Goal: Ask a question: Seek information or help from site administrators or community

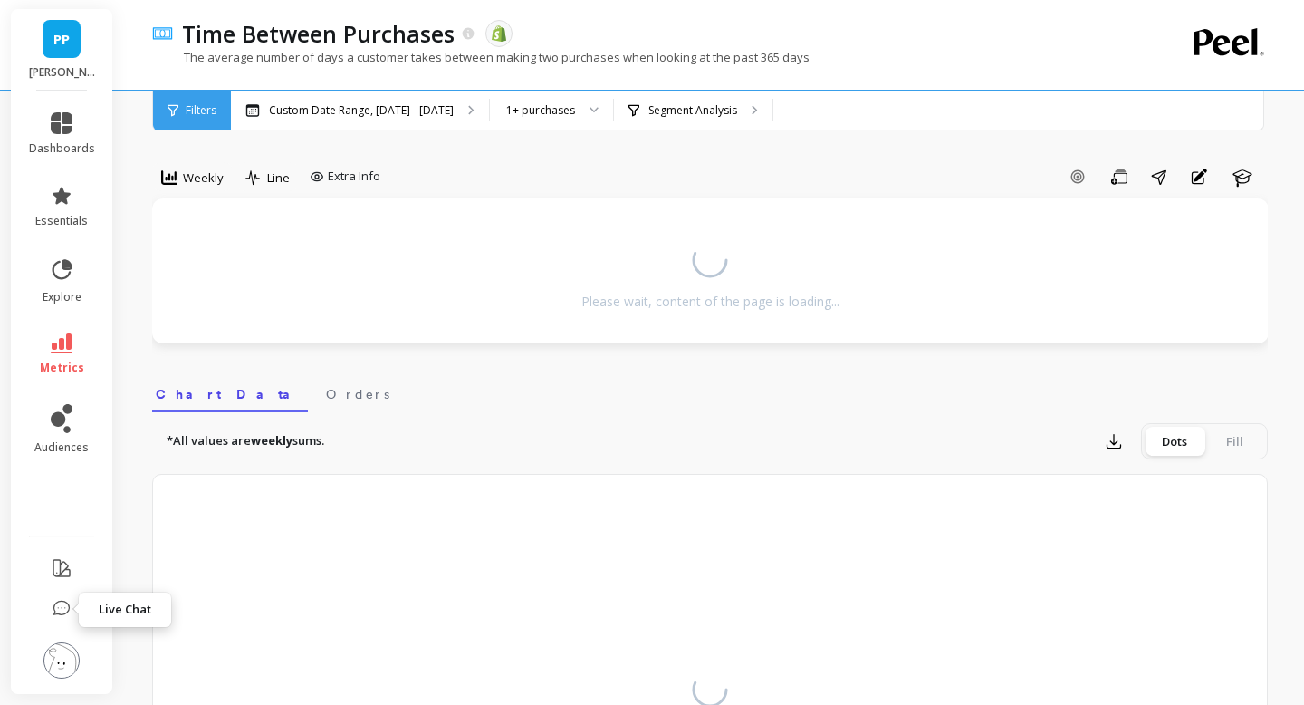
click at [60, 610] on icon at bounding box center [62, 609] width 18 height 18
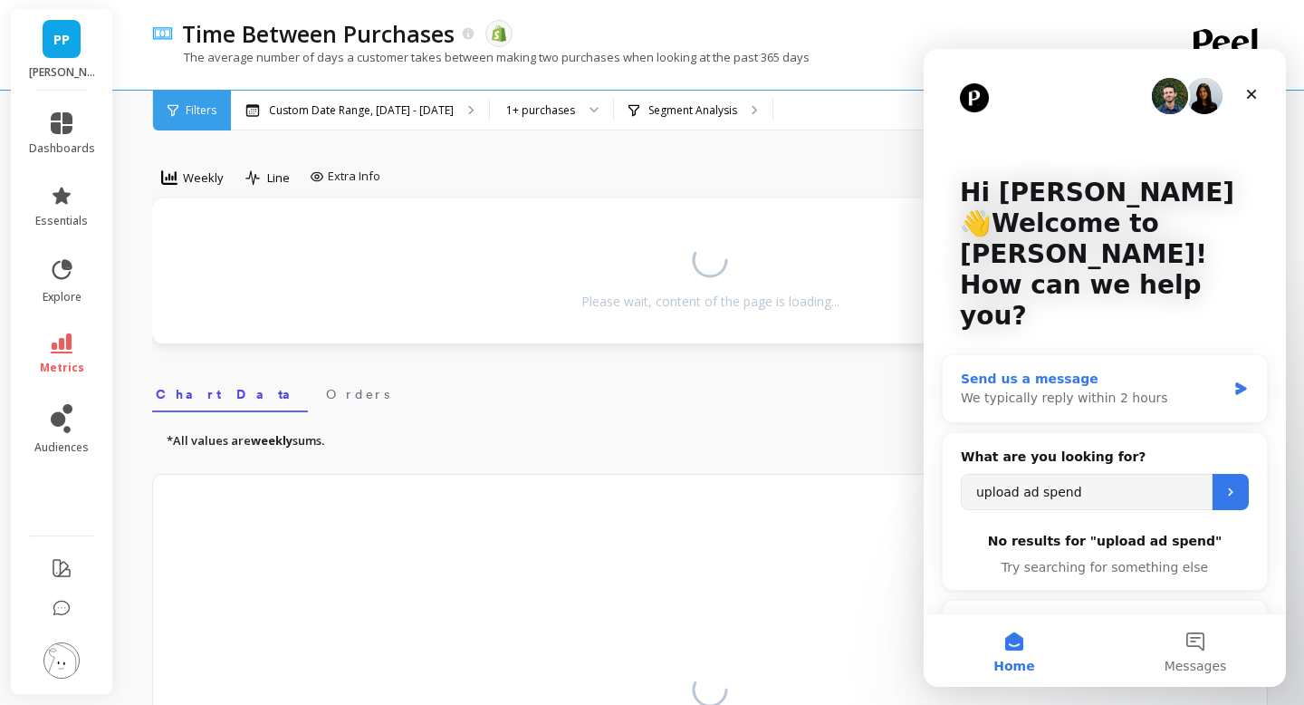
click at [1165, 389] on div "We typically reply within 2 hours" at bounding box center [1093, 398] width 265 height 19
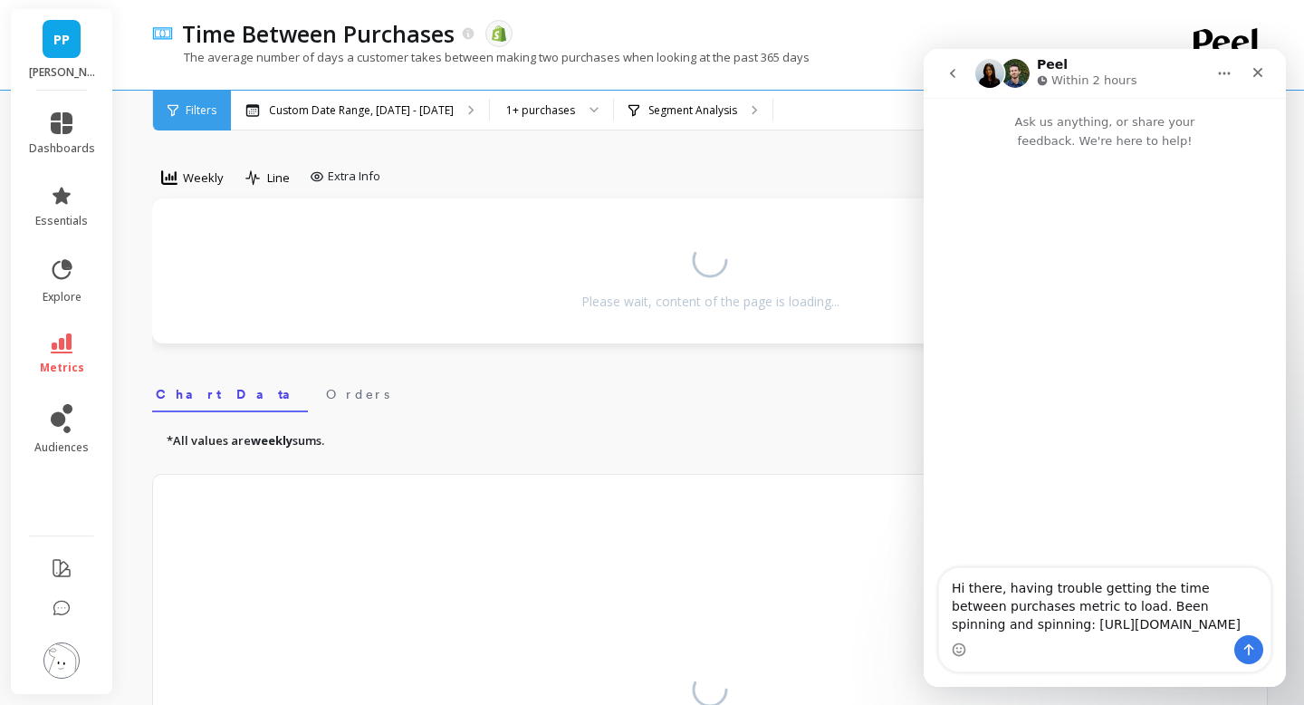
type textarea "Hi there, having trouble getting the time between purchases metric to load. Bee…"
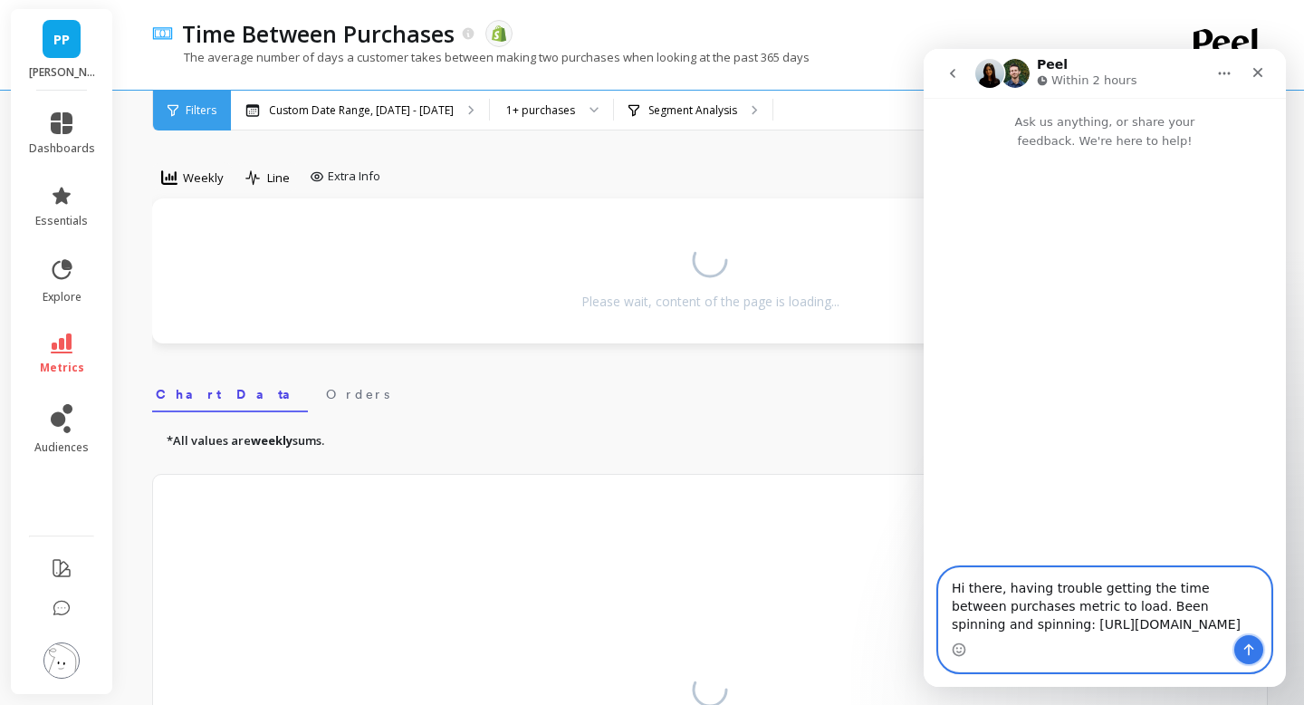
click at [1250, 649] on icon "Send a message…" at bounding box center [1249, 649] width 14 height 14
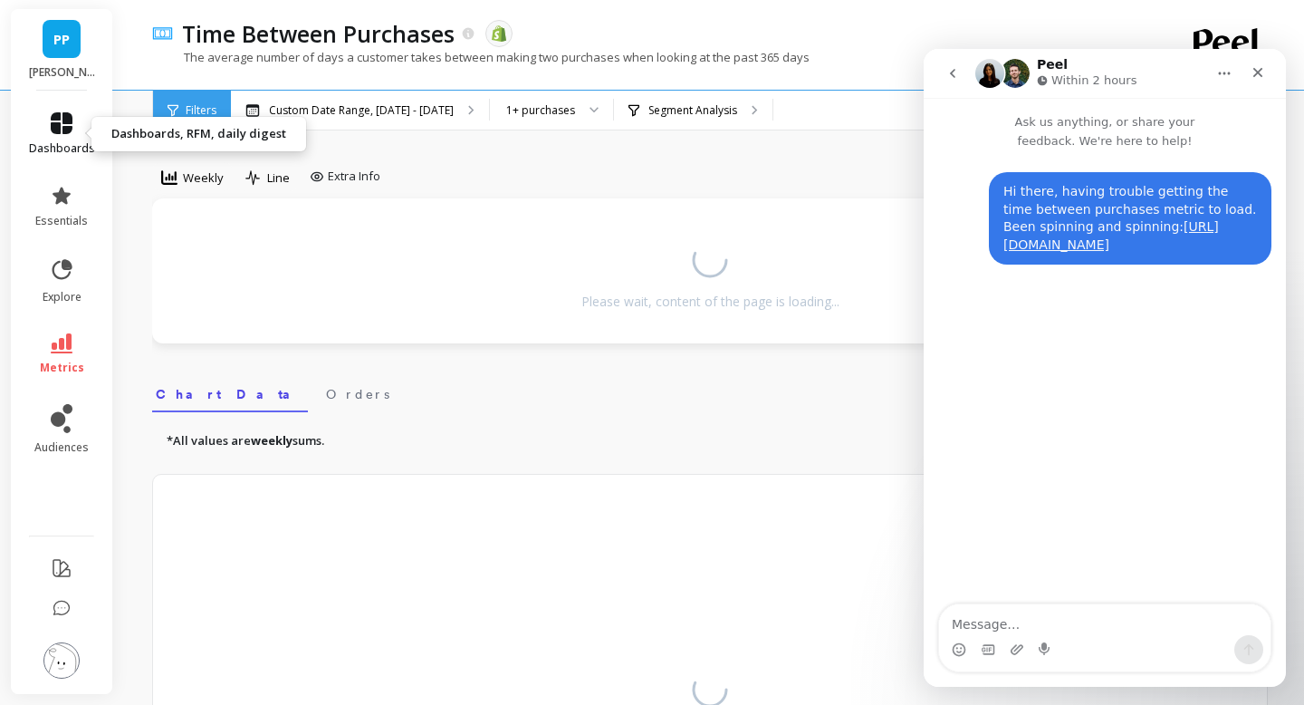
click at [59, 131] on icon at bounding box center [62, 123] width 22 height 22
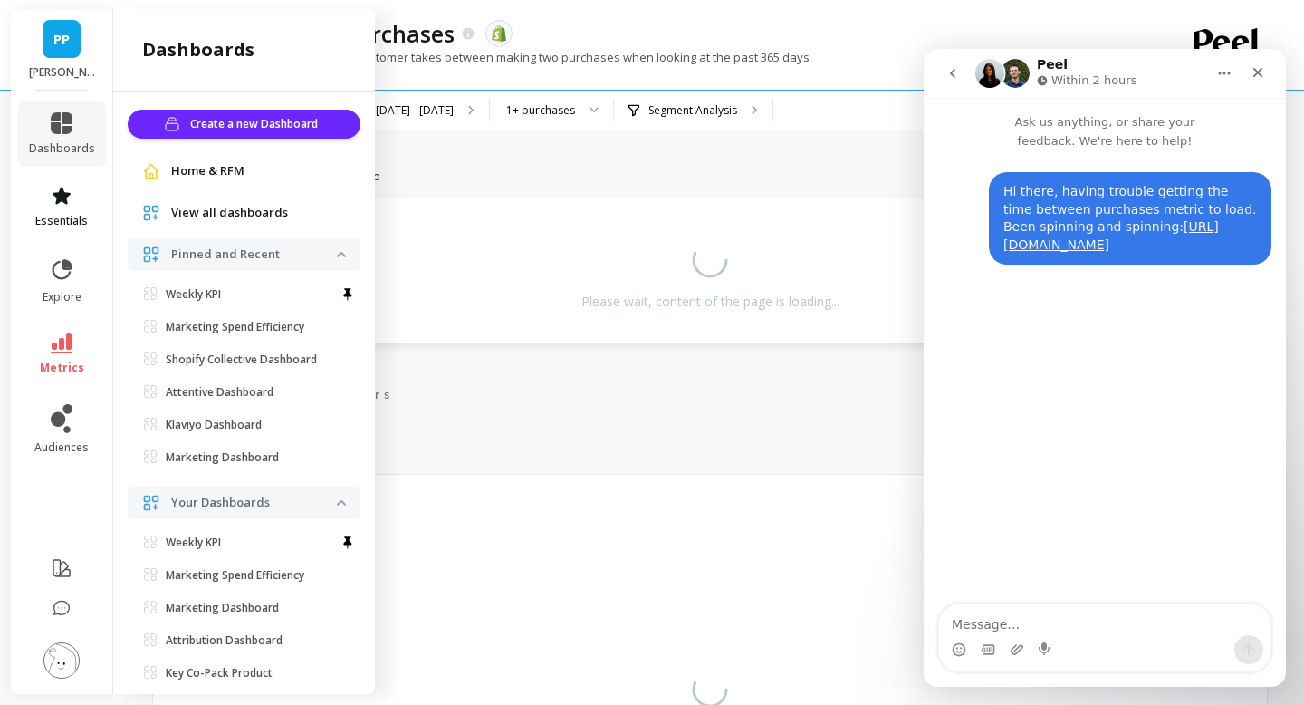
scroll to position [40, 0]
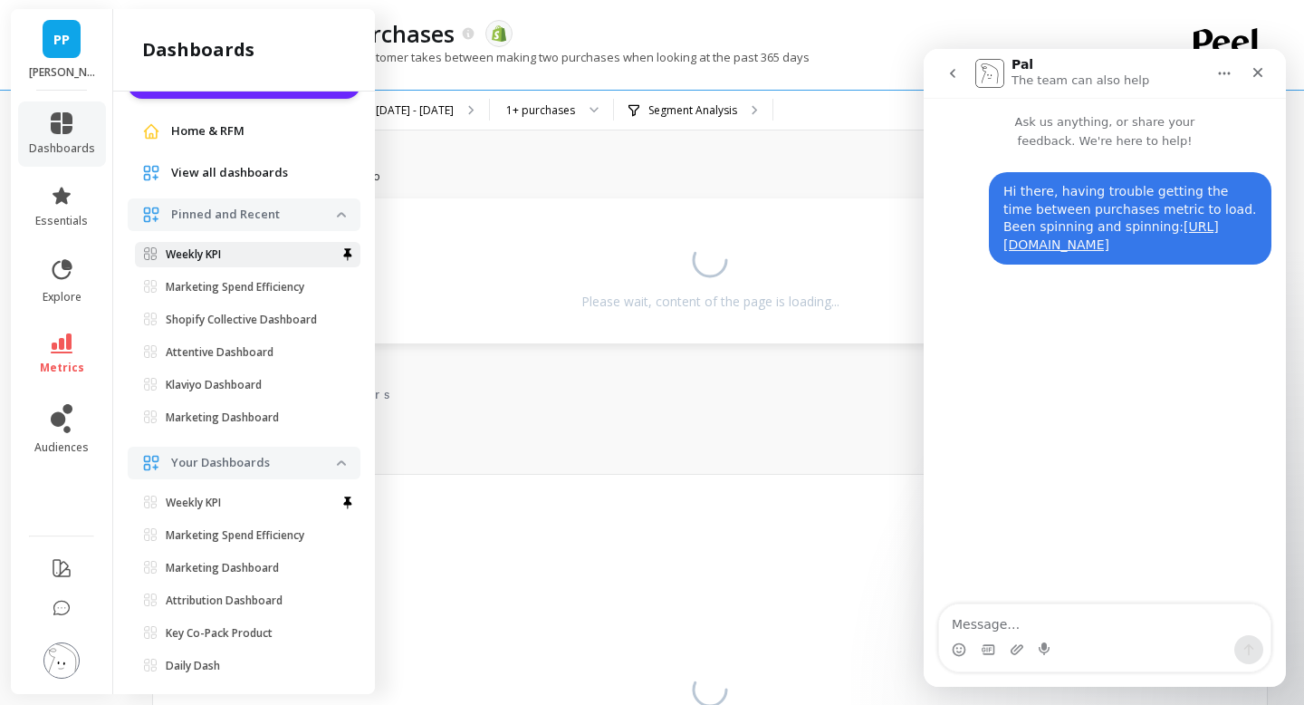
click at [198, 257] on p "Weekly KPI" at bounding box center [193, 254] width 55 height 14
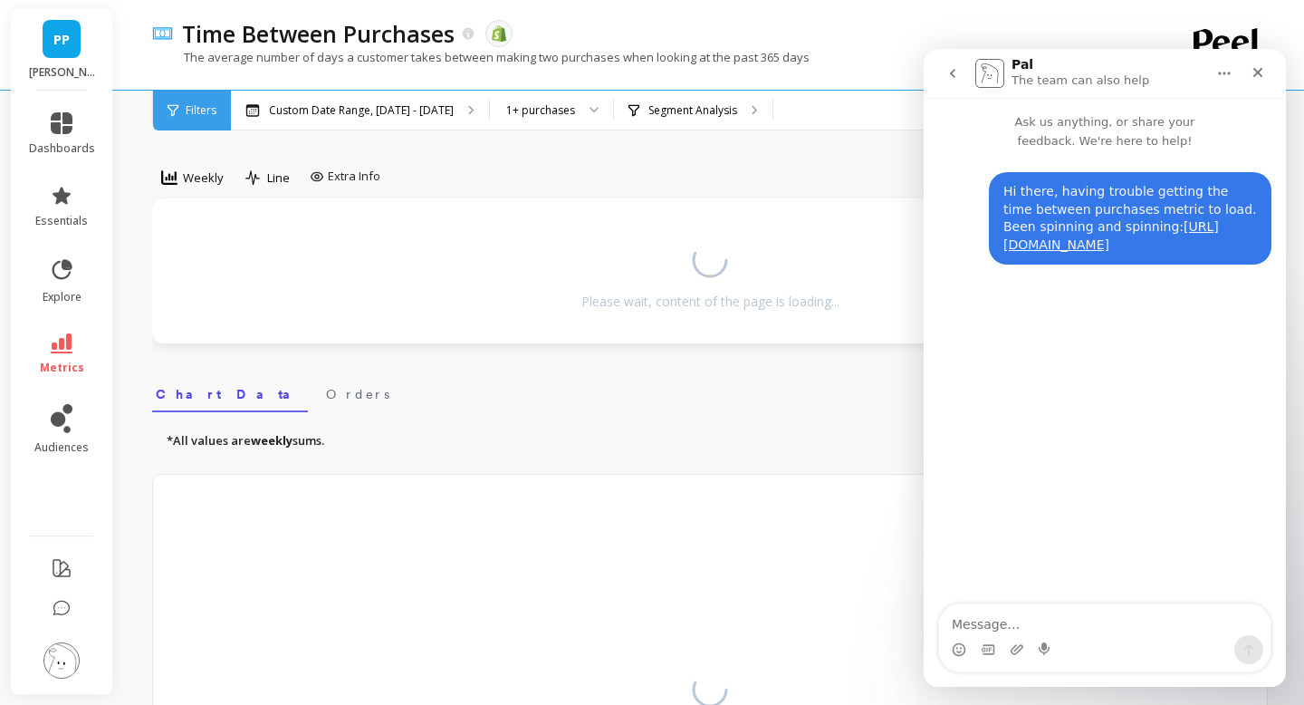
scroll to position [0, 0]
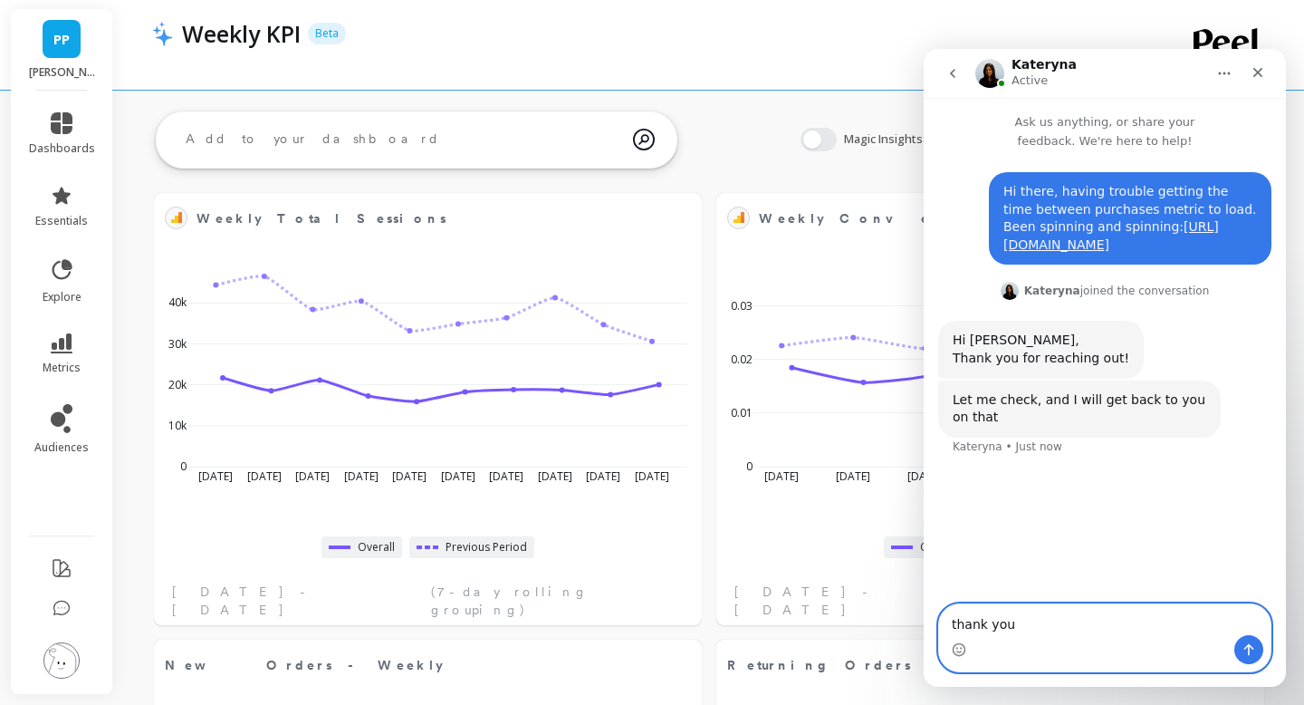
type textarea "thank you!"
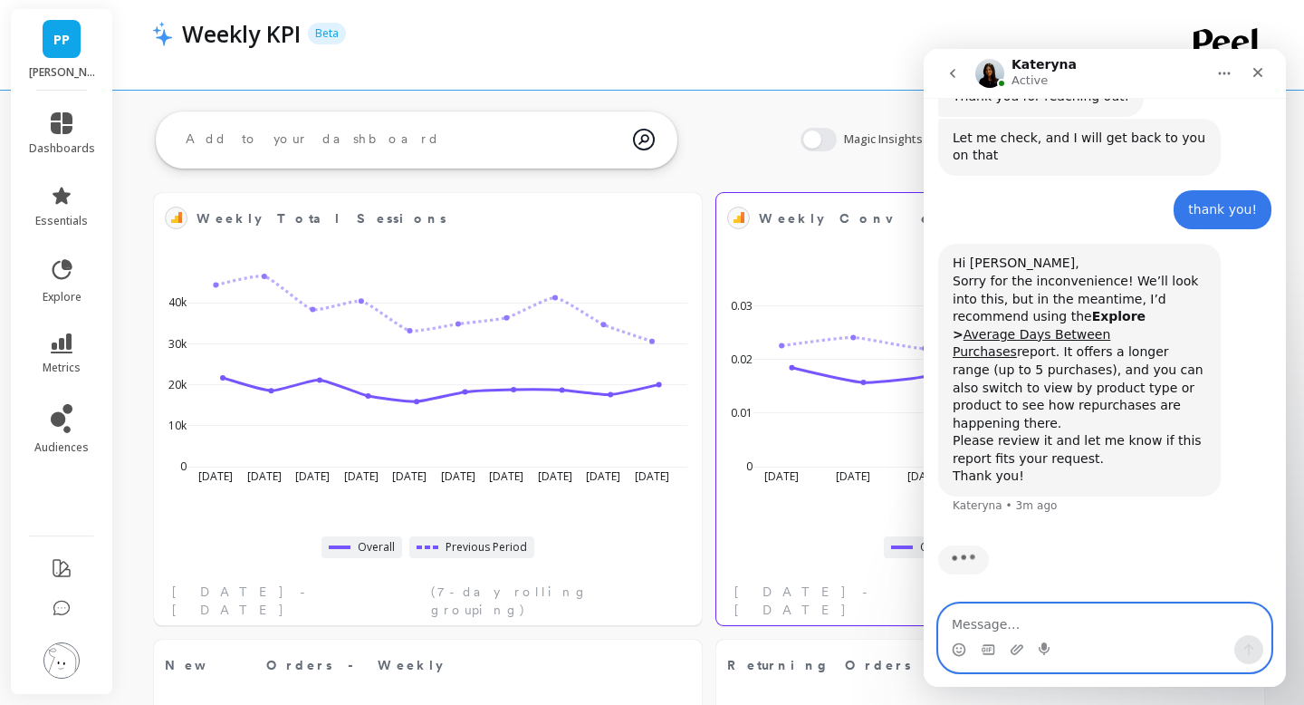
scroll to position [192, 0]
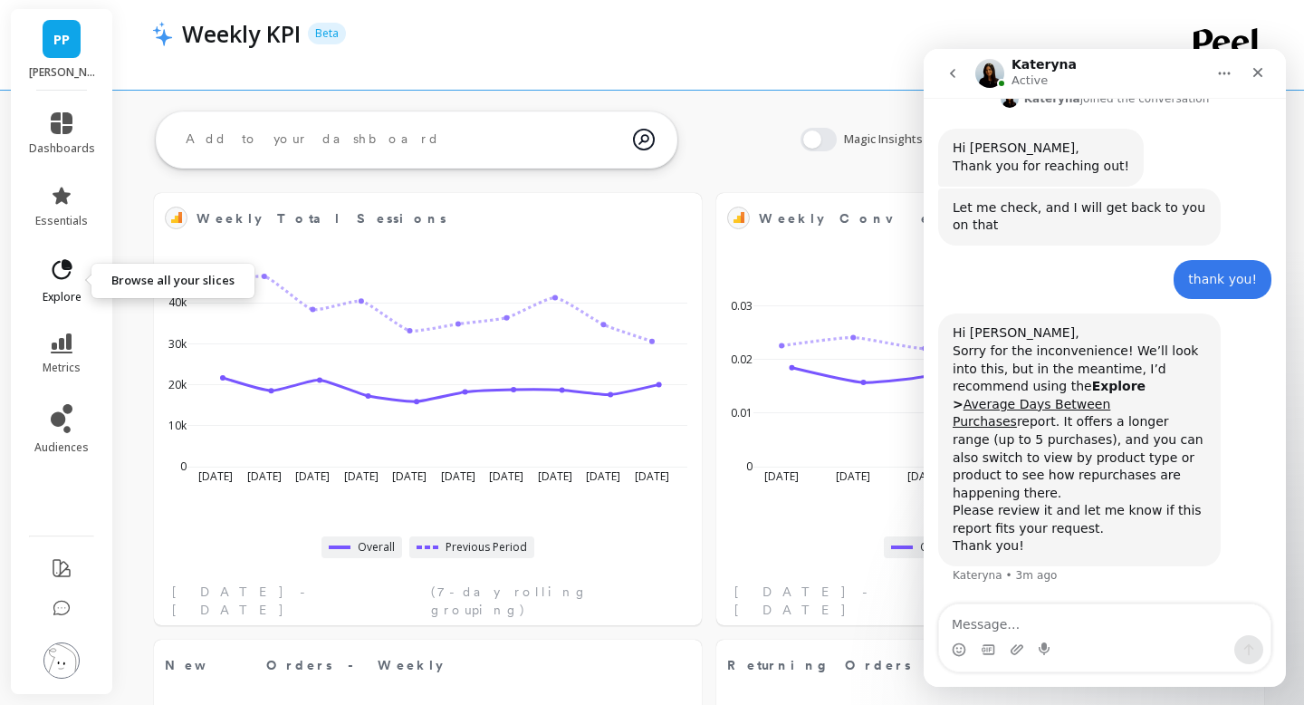
click at [68, 276] on icon at bounding box center [61, 269] width 25 height 25
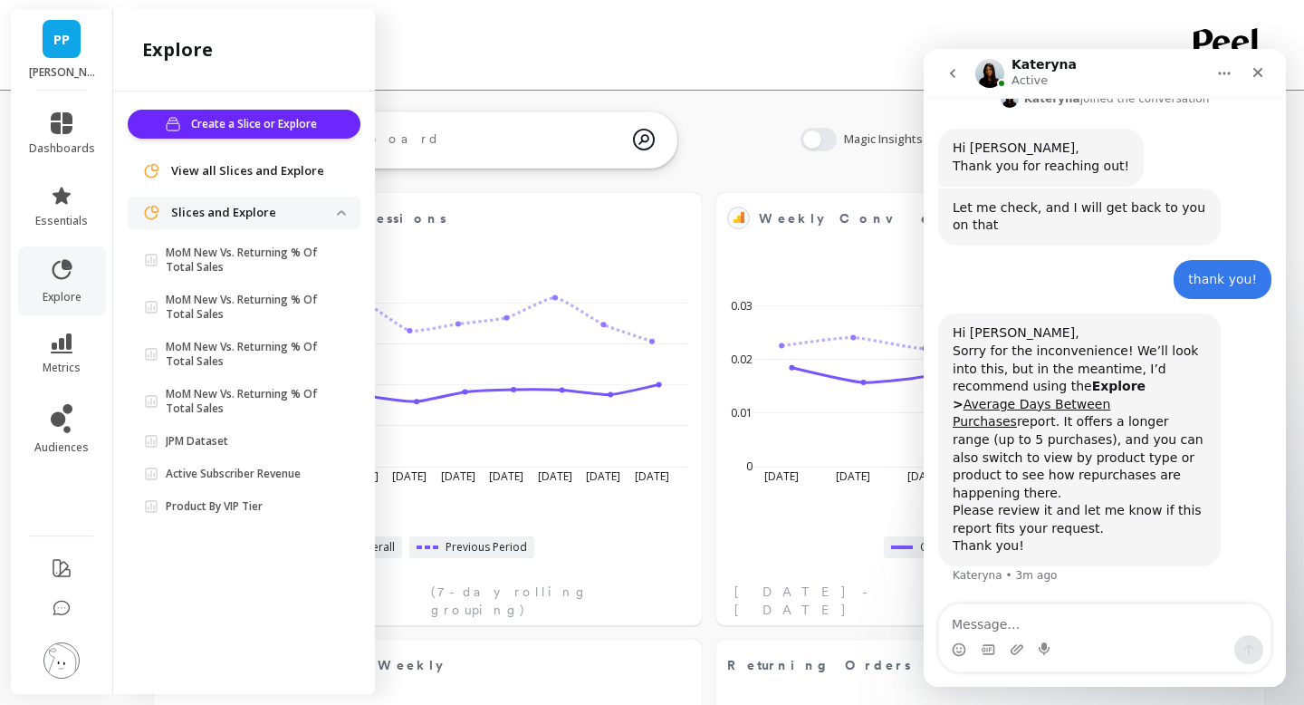
click at [281, 173] on span "View all Slices and Explore" at bounding box center [247, 171] width 153 height 18
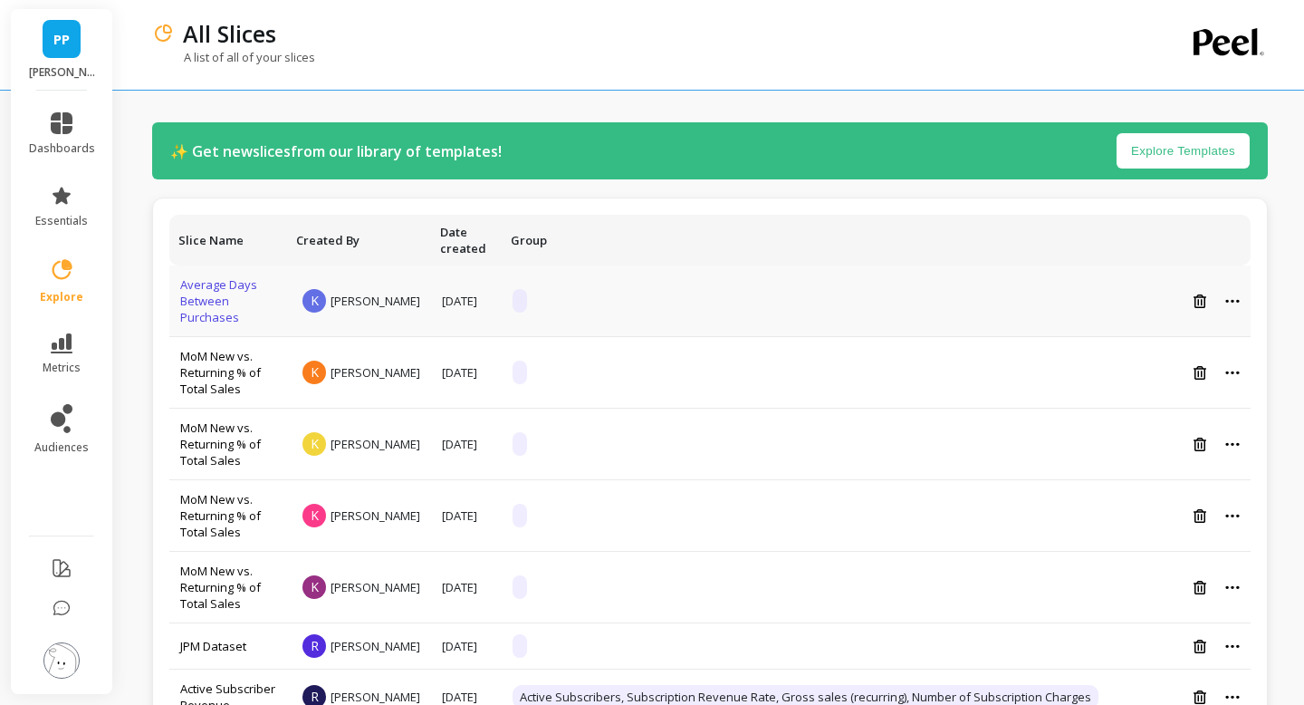
click at [217, 307] on link "Average Days Between Purchases" at bounding box center [218, 300] width 77 height 49
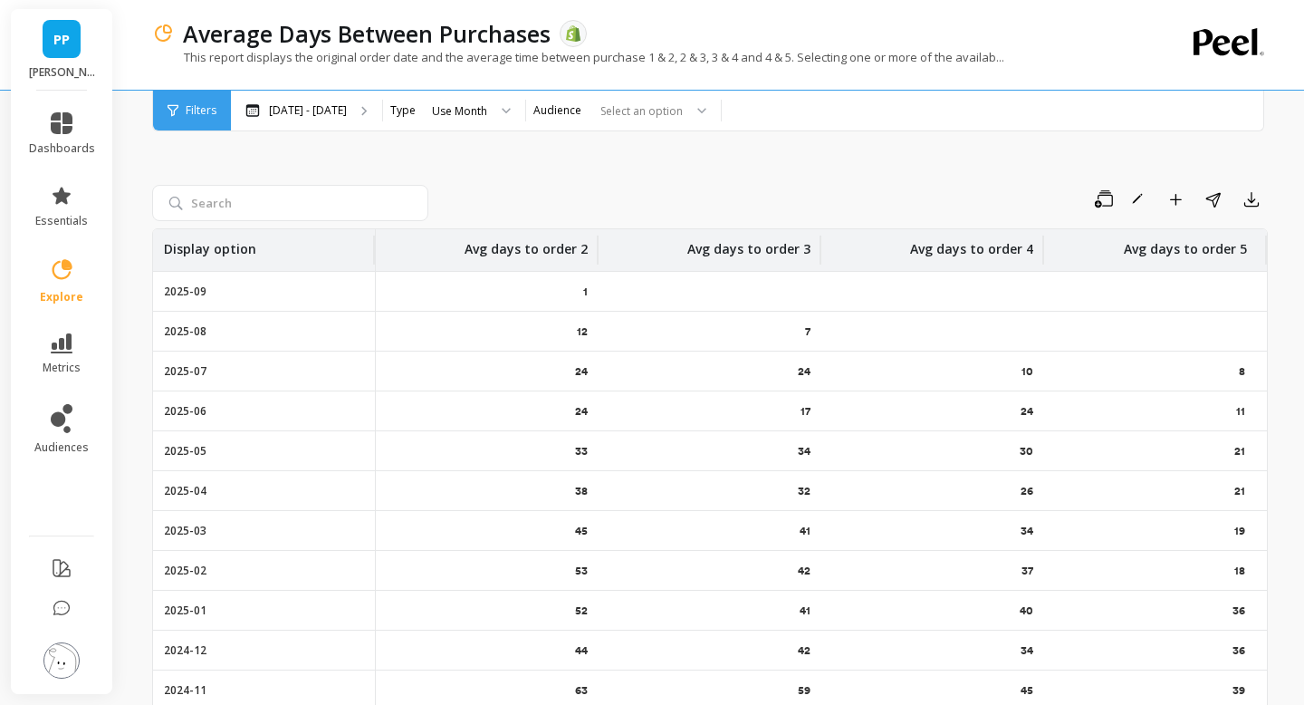
scroll to position [19, 0]
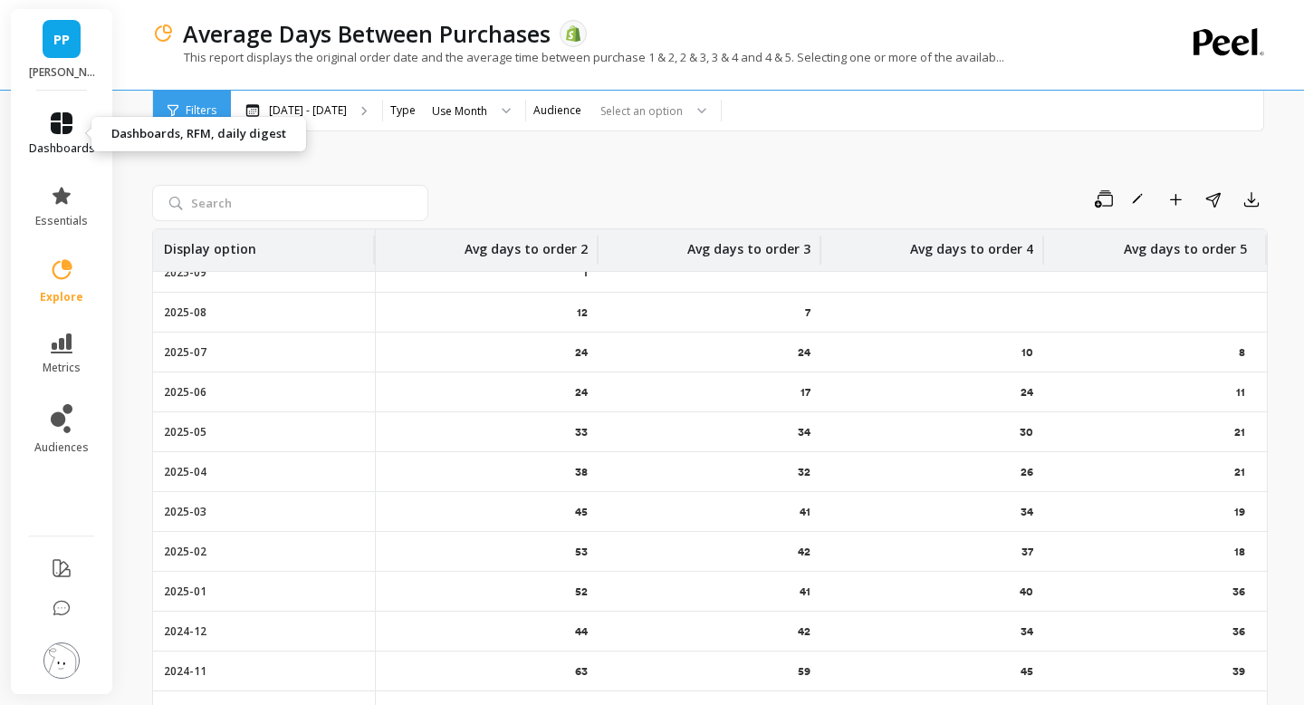
click at [65, 125] on icon at bounding box center [62, 123] width 22 height 22
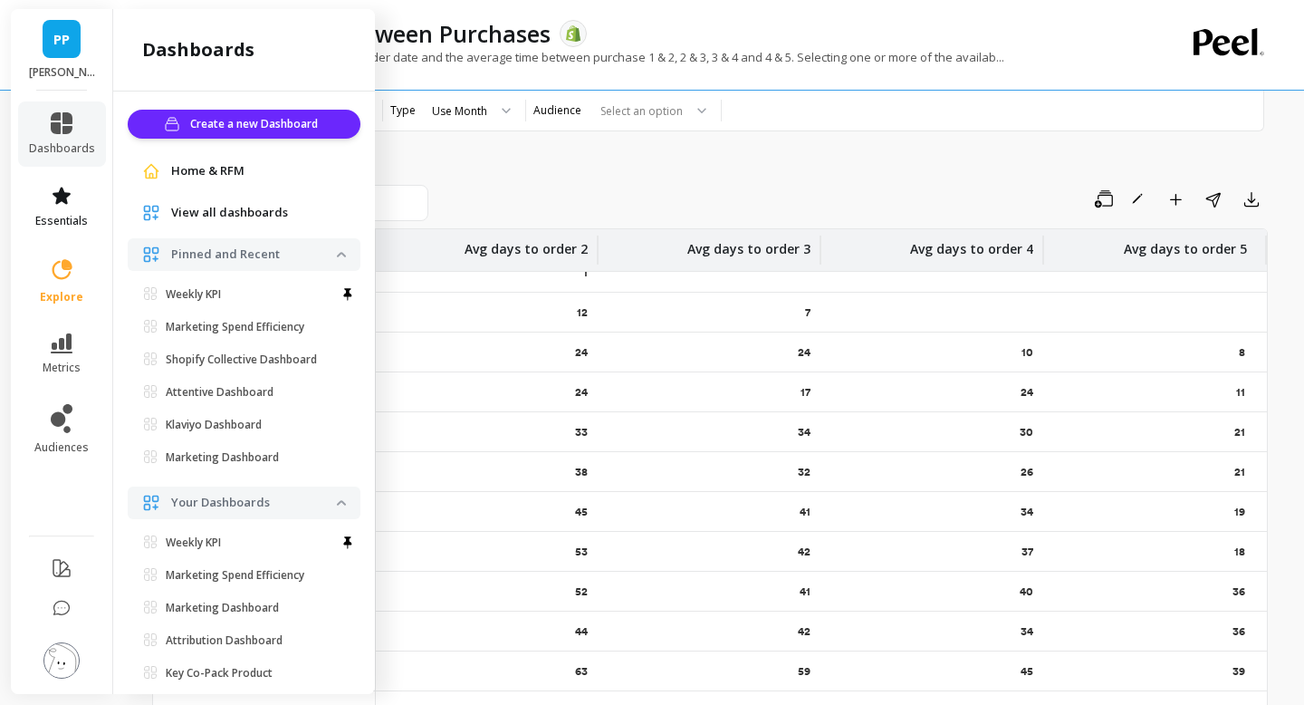
scroll to position [40, 0]
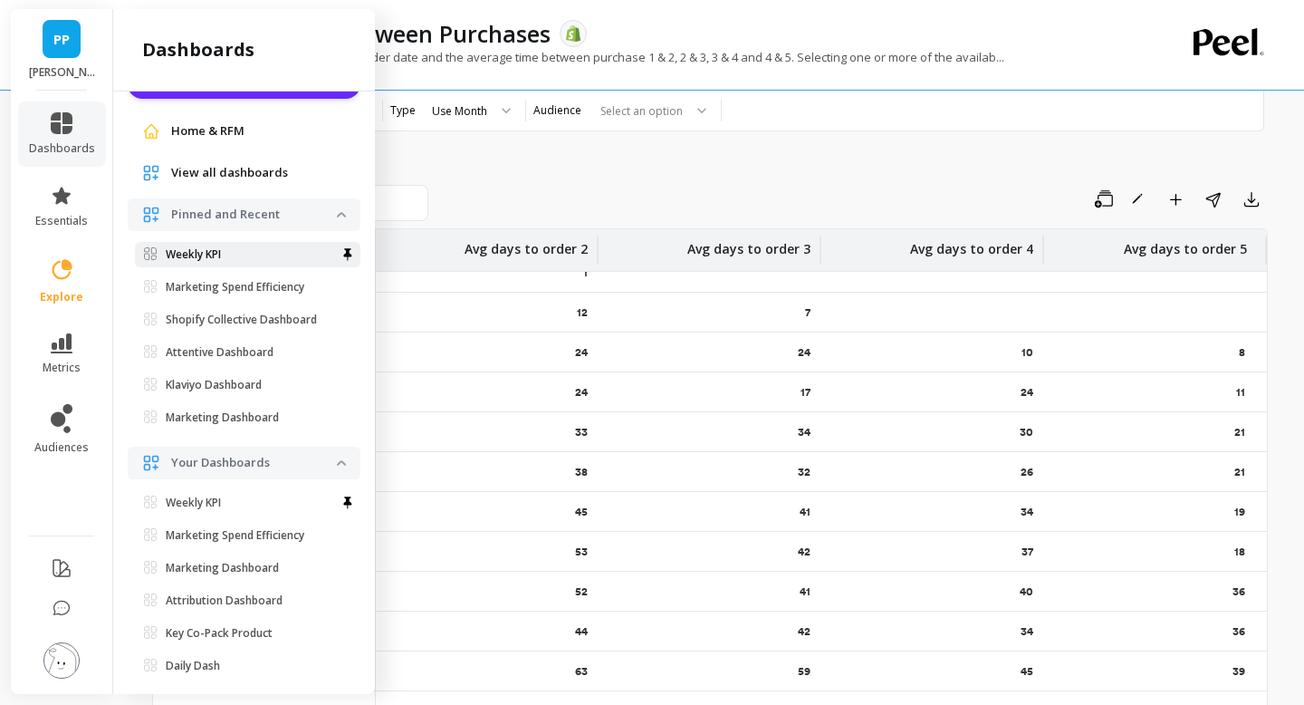
click at [196, 250] on p "Weekly KPI" at bounding box center [193, 254] width 55 height 14
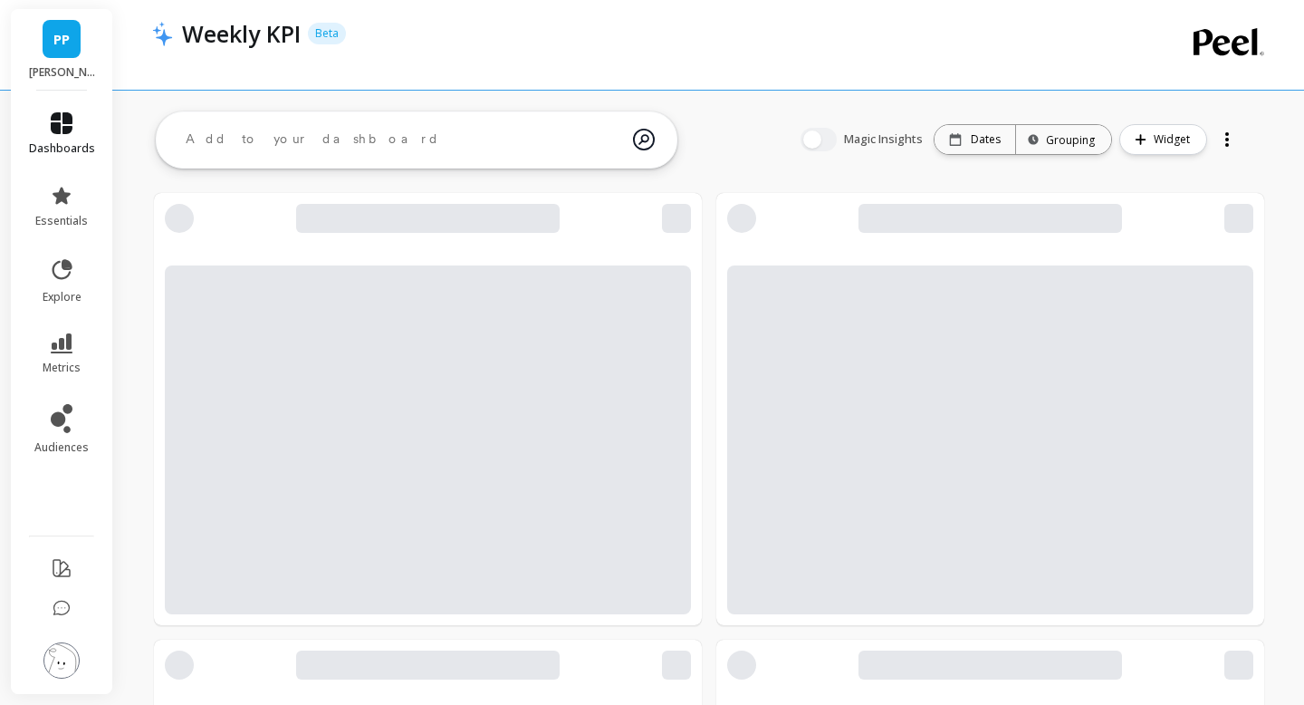
click at [63, 130] on icon at bounding box center [62, 123] width 22 height 22
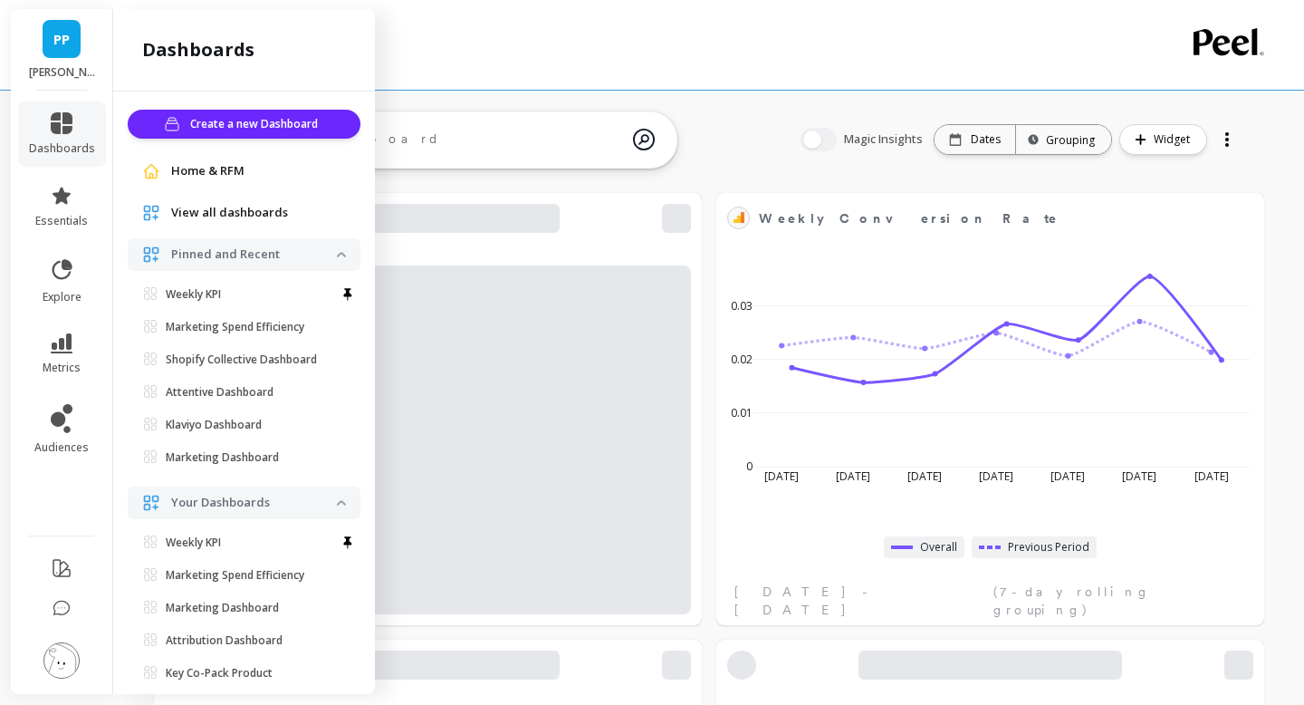
scroll to position [40, 0]
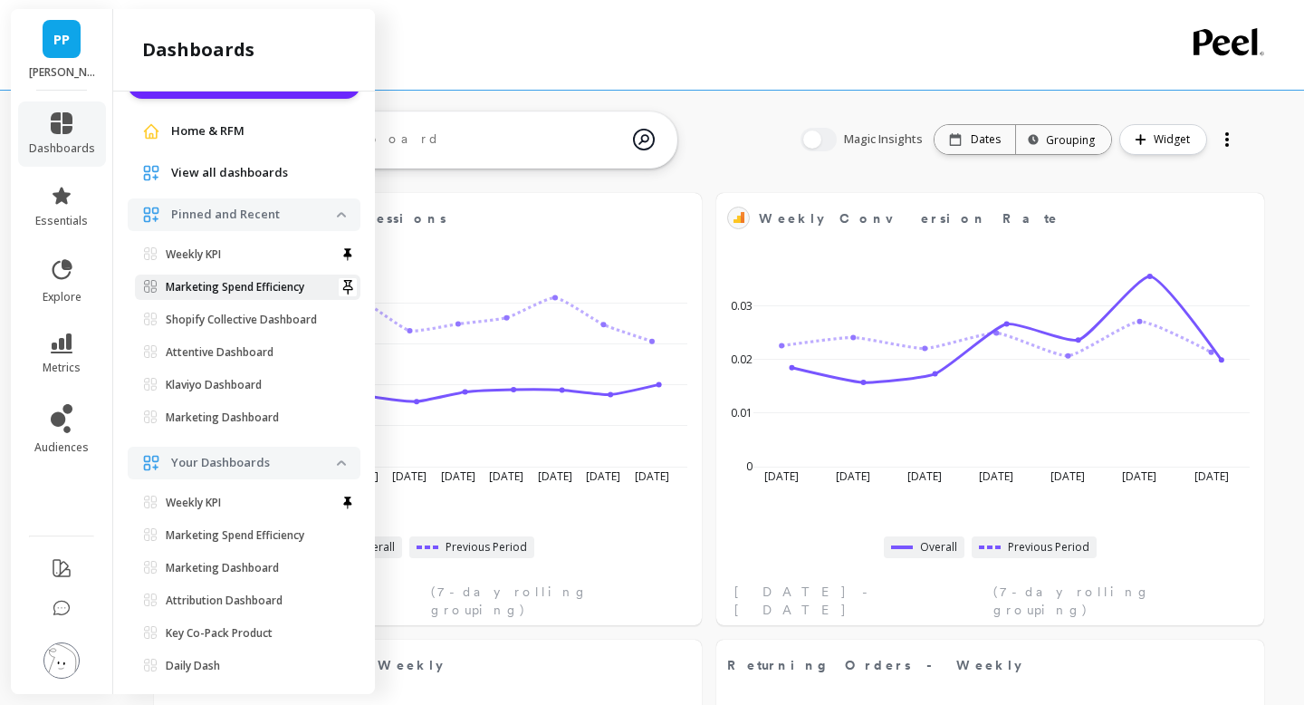
click at [200, 288] on p "Marketing Spend Efficiency" at bounding box center [235, 287] width 139 height 14
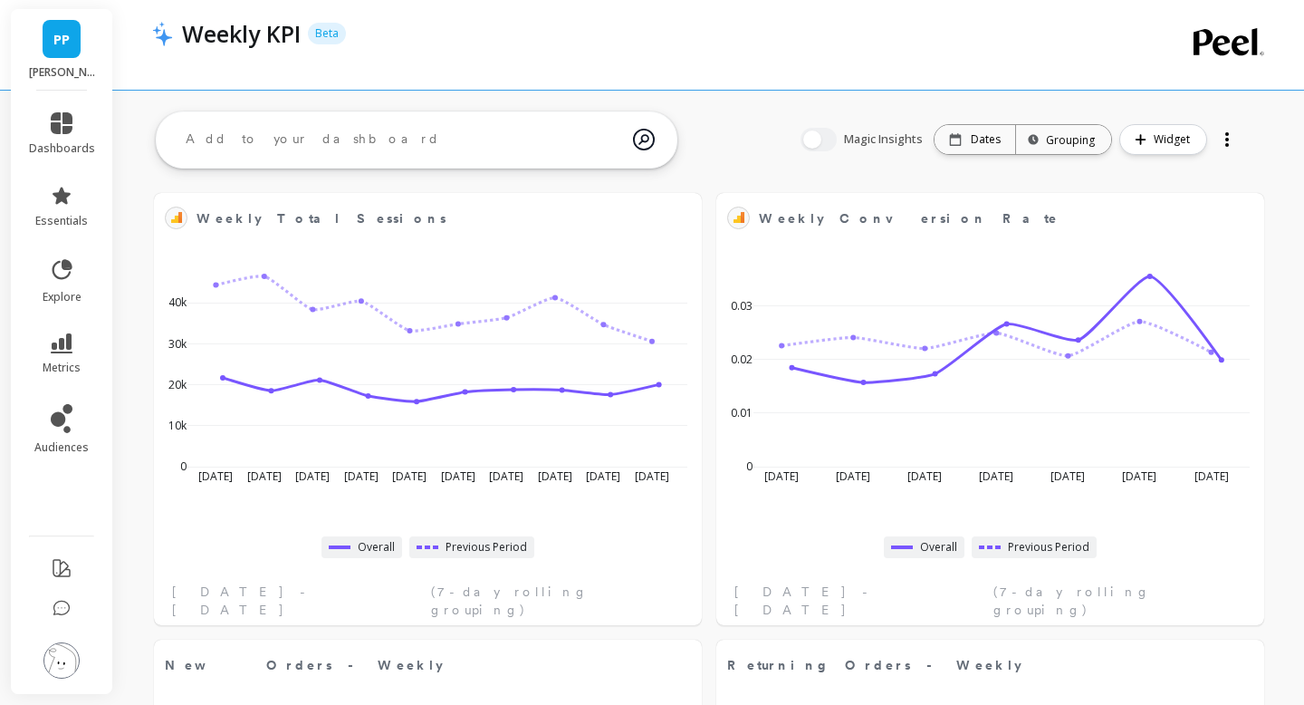
scroll to position [0, 0]
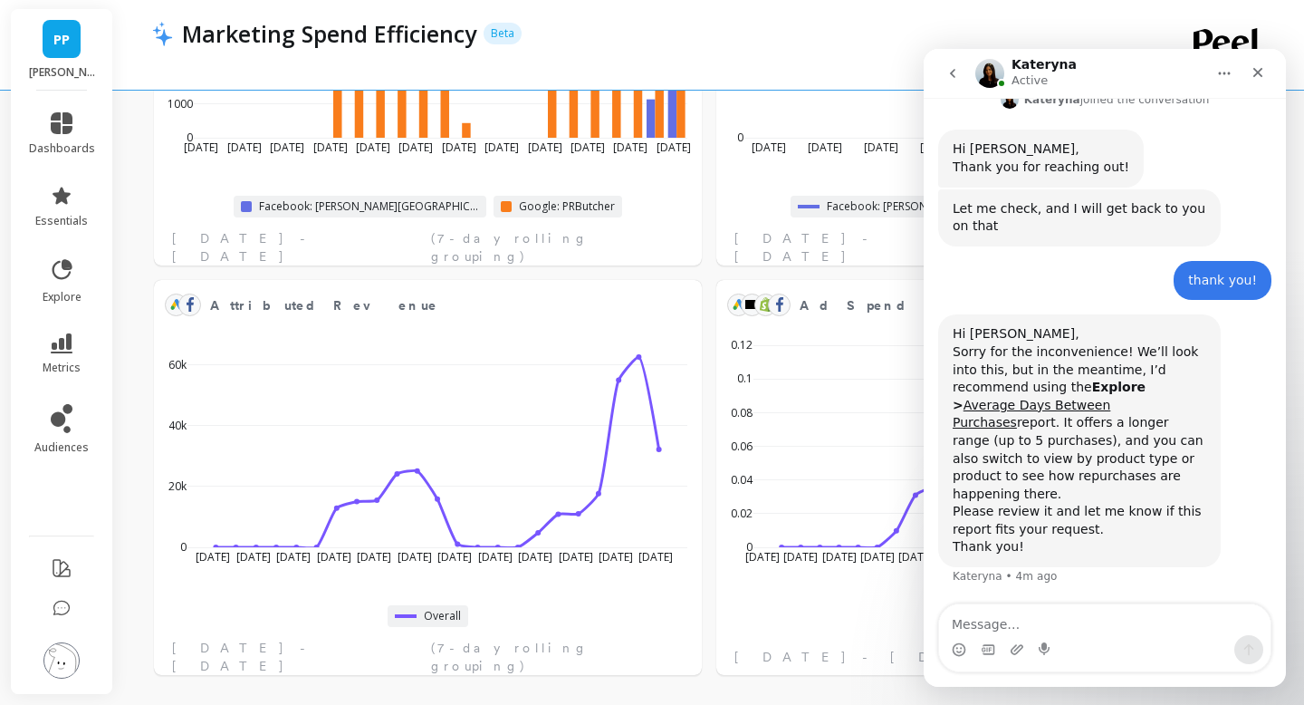
scroll to position [192, 0]
click at [61, 267] on icon at bounding box center [61, 269] width 25 height 25
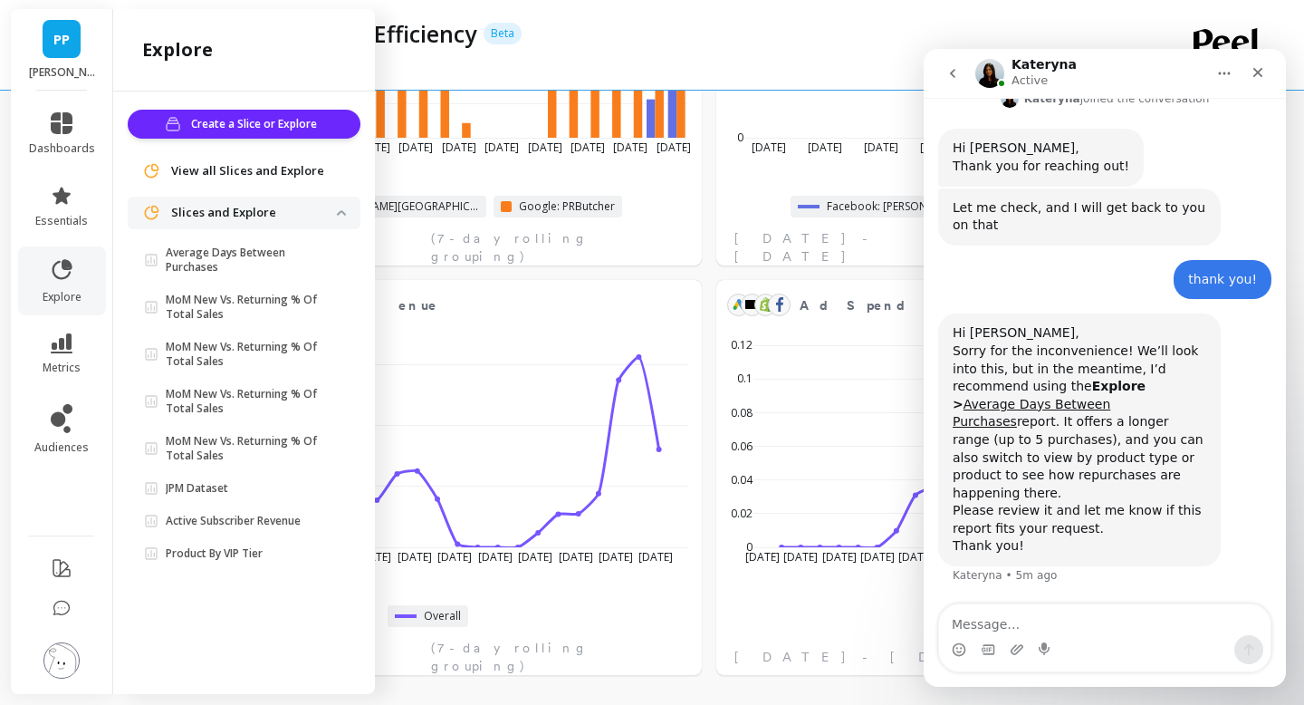
click at [210, 169] on span "View all Slices and Explore" at bounding box center [247, 171] width 153 height 18
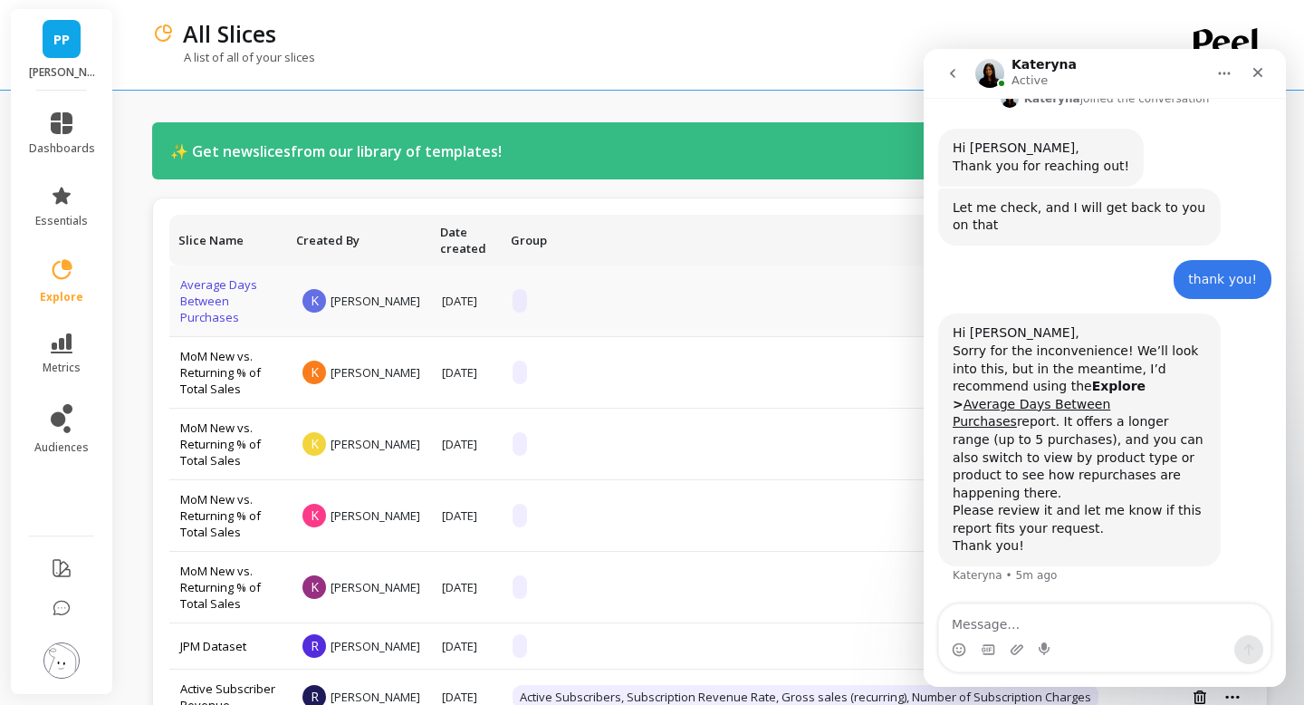
click at [223, 309] on link "Average Days Between Purchases" at bounding box center [218, 300] width 77 height 49
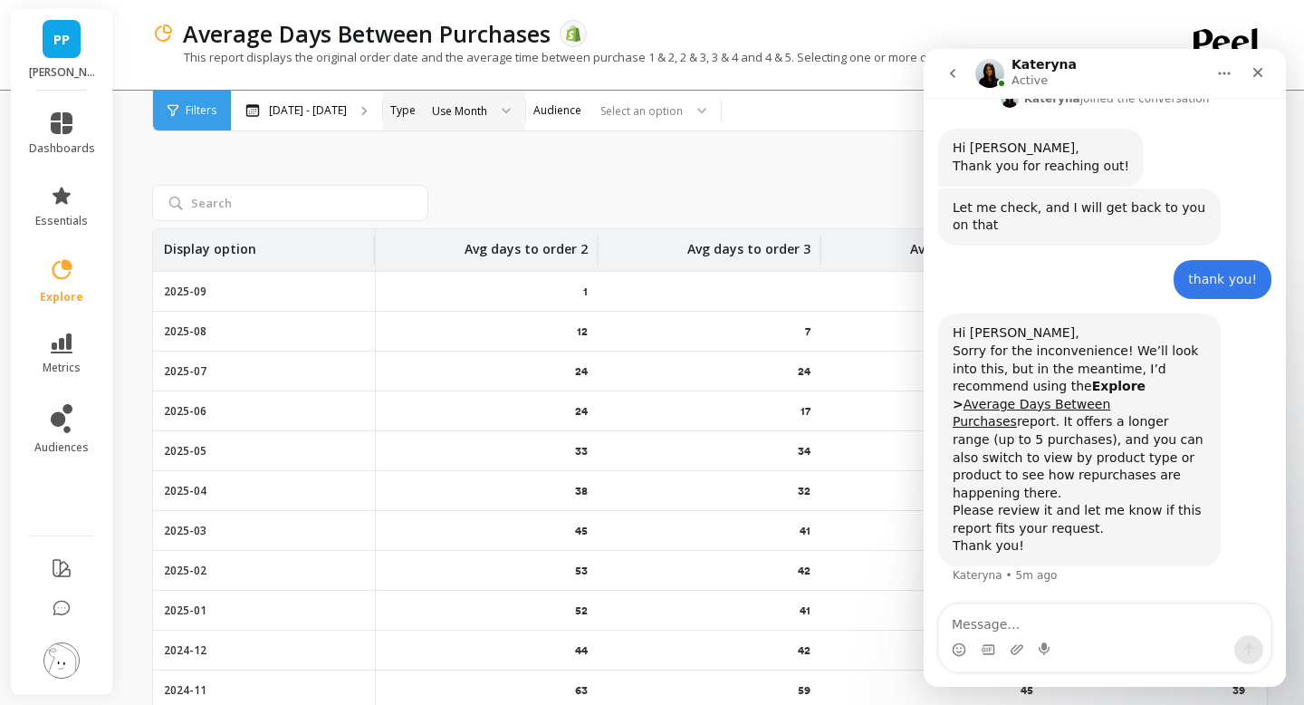
click at [511, 114] on div at bounding box center [500, 111] width 22 height 40
click at [641, 145] on div "Save Rename Add to Dashboard Share Export Display option Avg days to order 2 Av…" at bounding box center [710, 458] width 1116 height 726
click at [1222, 76] on icon "Home" at bounding box center [1224, 73] width 14 height 14
click at [1254, 75] on icon "Close" at bounding box center [1259, 73] width 10 height 10
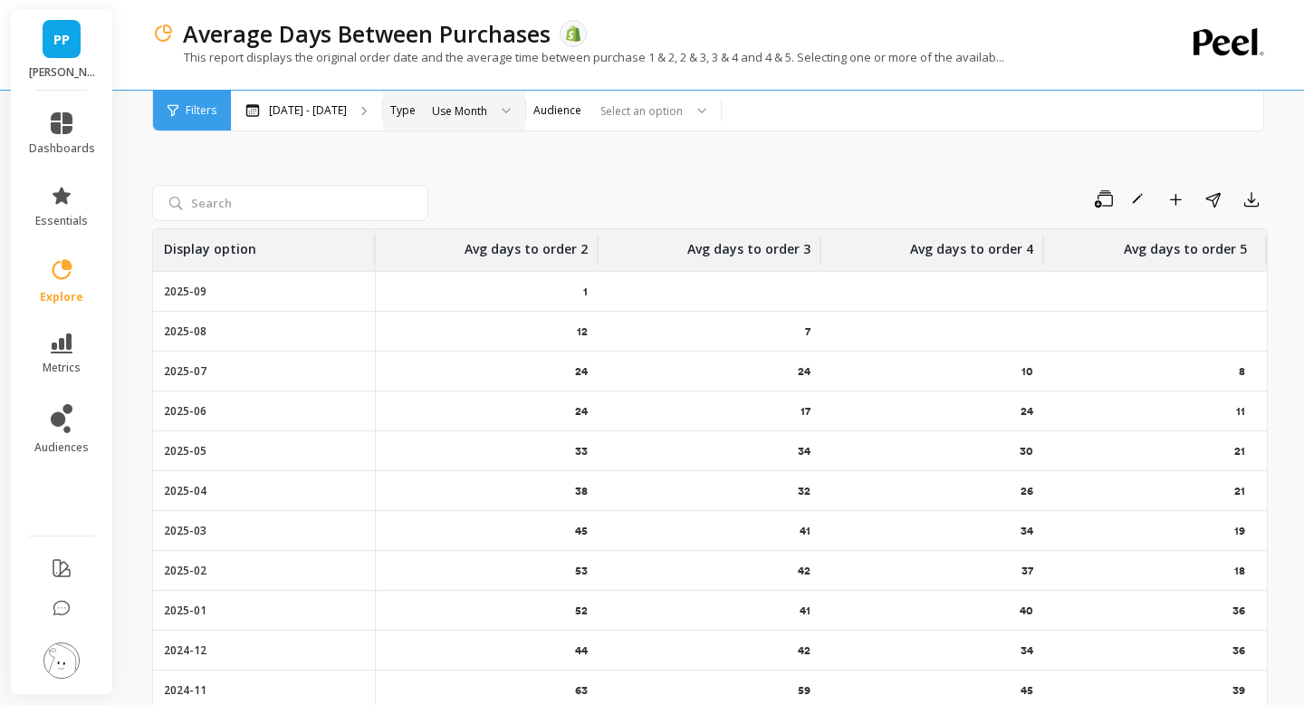
scroll to position [192, 0]
click at [683, 116] on div at bounding box center [638, 110] width 90 height 17
click at [811, 176] on div "Save Rename Add to Dashboard Share Export Display option Avg days to order 2 Av…" at bounding box center [710, 458] width 1116 height 726
click at [511, 118] on div at bounding box center [500, 111] width 22 height 40
click at [681, 197] on div "Save Rename Add to Dashboard Share Export" at bounding box center [852, 199] width 832 height 29
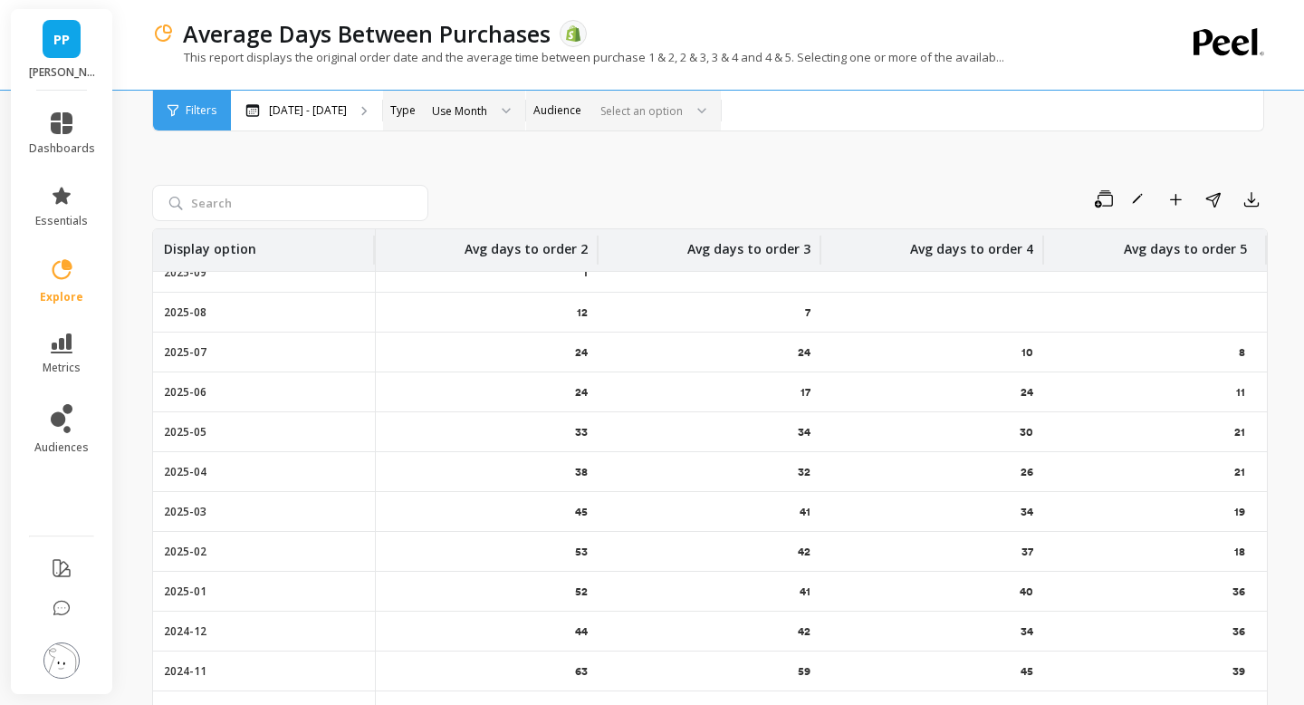
scroll to position [0, 0]
